Goal: Task Accomplishment & Management: Manage account settings

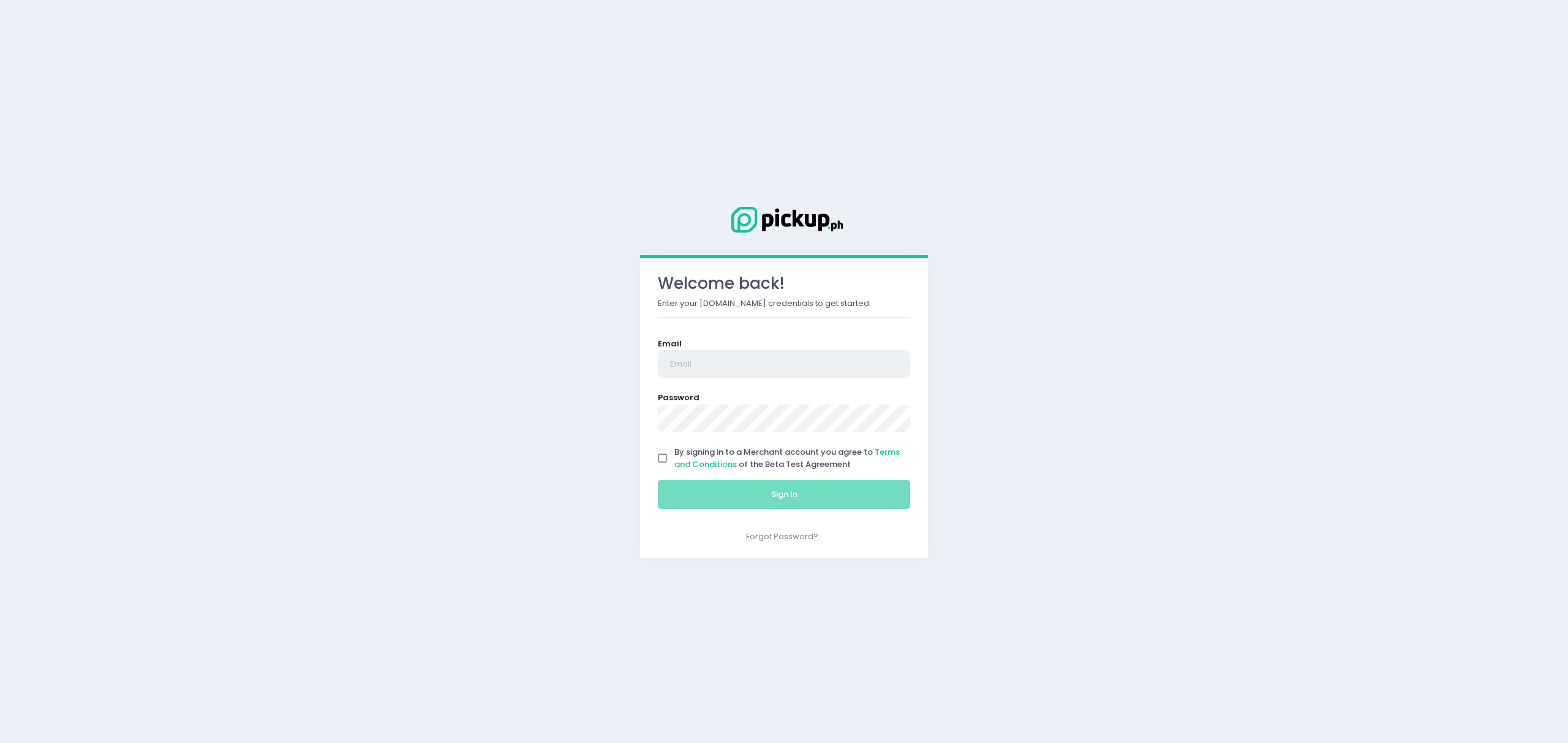
type input "[EMAIL_ADDRESS][DOMAIN_NAME]"
drag, startPoint x: 660, startPoint y: 461, endPoint x: 672, endPoint y: 481, distance: 23.3
click at [661, 461] on input "By signing in to a Merchant account you agree to Terms and Conditions of the Be…" at bounding box center [663, 459] width 23 height 23
checkbox input "true"
click at [672, 487] on button "Sign In" at bounding box center [784, 494] width 252 height 29
